Goal: Task Accomplishment & Management: Complete application form

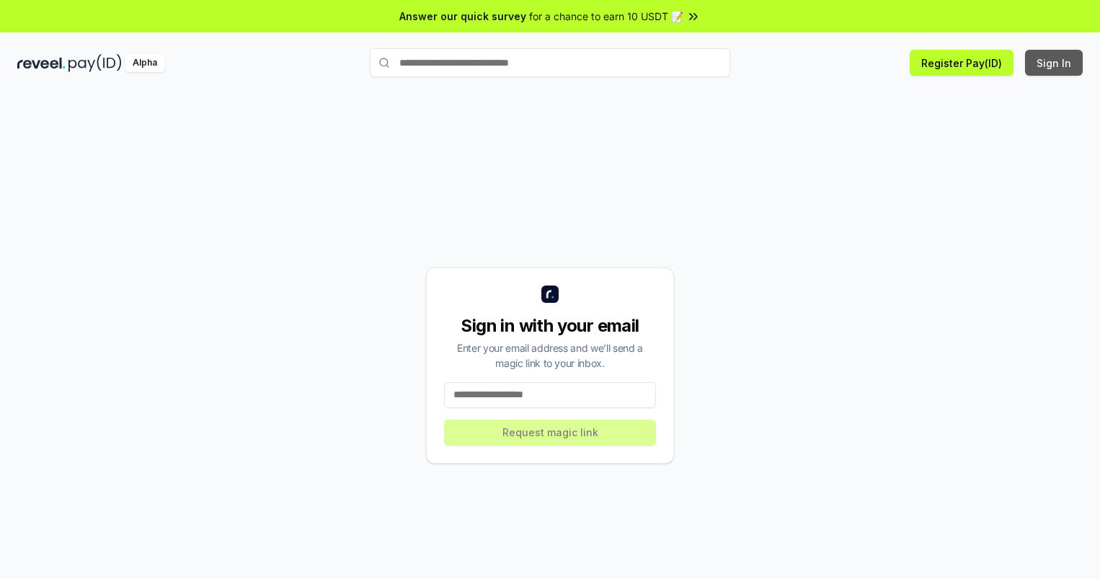
click at [1054, 63] on button "Sign In" at bounding box center [1054, 63] width 58 height 26
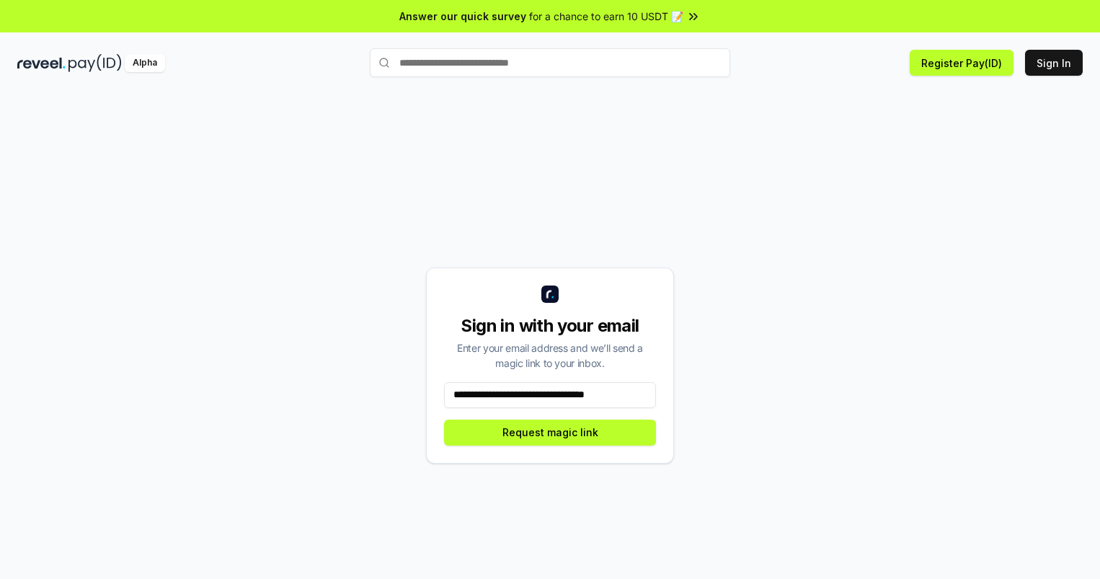
scroll to position [0, 6]
type input "**********"
click at [550, 432] on button "Request magic link" at bounding box center [550, 432] width 212 height 26
